Goal: Transaction & Acquisition: Purchase product/service

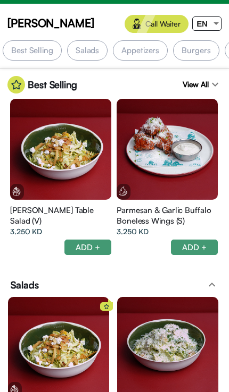
click at [212, 26] on div at bounding box center [216, 23] width 10 height 13
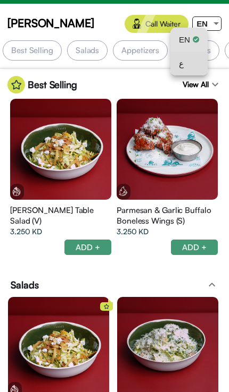
click at [194, 62] on div "ع" at bounding box center [189, 64] width 20 height 24
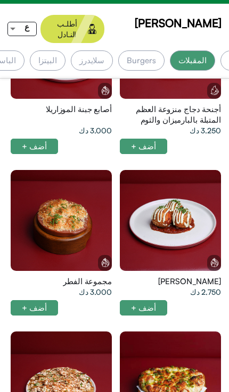
scroll to position [721, 0]
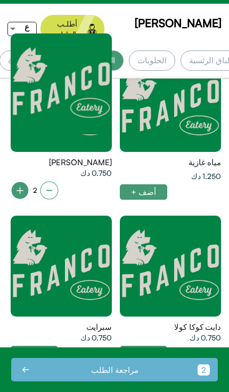
click at [12, 181] on icon at bounding box center [20, 190] width 19 height 19
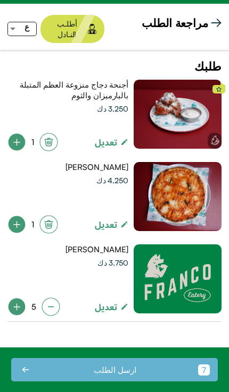
click at [172, 149] on div at bounding box center [177, 114] width 88 height 69
click at [183, 149] on div at bounding box center [177, 114] width 88 height 69
click at [221, 18] on img at bounding box center [216, 23] width 11 height 11
click at [178, 149] on div at bounding box center [177, 114] width 88 height 69
click at [216, 27] on img at bounding box center [216, 23] width 11 height 11
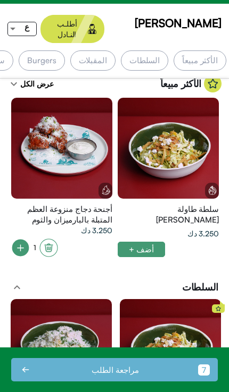
click at [117, 144] on div at bounding box center [167, 148] width 101 height 101
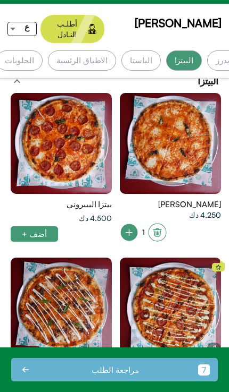
click at [184, 130] on div at bounding box center [170, 143] width 101 height 101
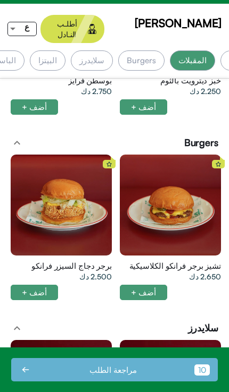
scroll to position [0, -99]
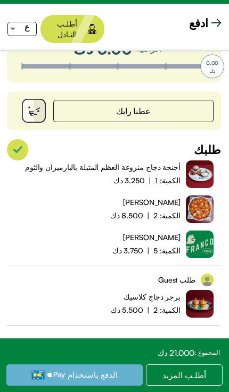
click at [127, 305] on div "الكمية: 2 | 5.500 دك" at bounding box center [146, 310] width 70 height 11
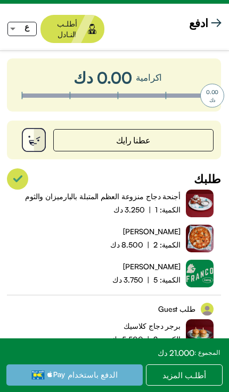
click at [221, 13] on app-top-buttons "ادفع أطلـب النـادل ع" at bounding box center [114, 28] width 229 height 43
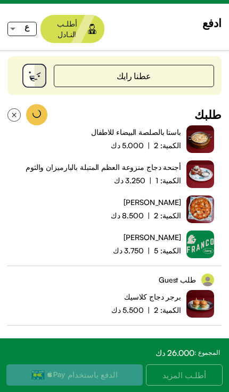
click at [196, 381] on button "أطلـب المزيد" at bounding box center [184, 375] width 77 height 21
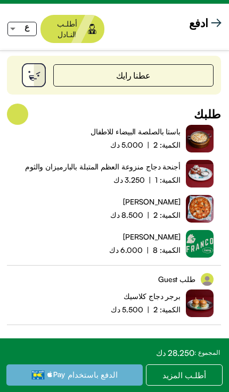
scroll to position [64, 1]
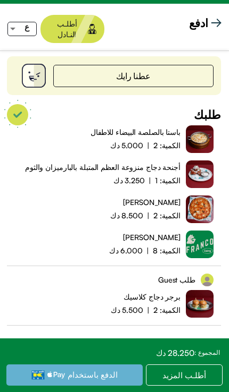
click at [213, 32] on div "ادفع أطلـب النـادل ع" at bounding box center [114, 29] width 214 height 28
click at [212, 22] on img at bounding box center [216, 23] width 11 height 11
click at [144, 305] on div "الكمية: 2 | 5.500 دك" at bounding box center [146, 310] width 70 height 11
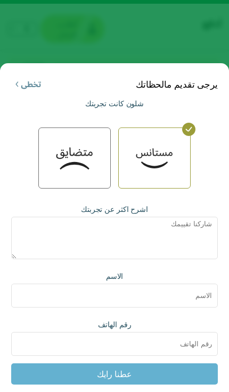
scroll to position [57, 1]
